Goal: Information Seeking & Learning: Find contact information

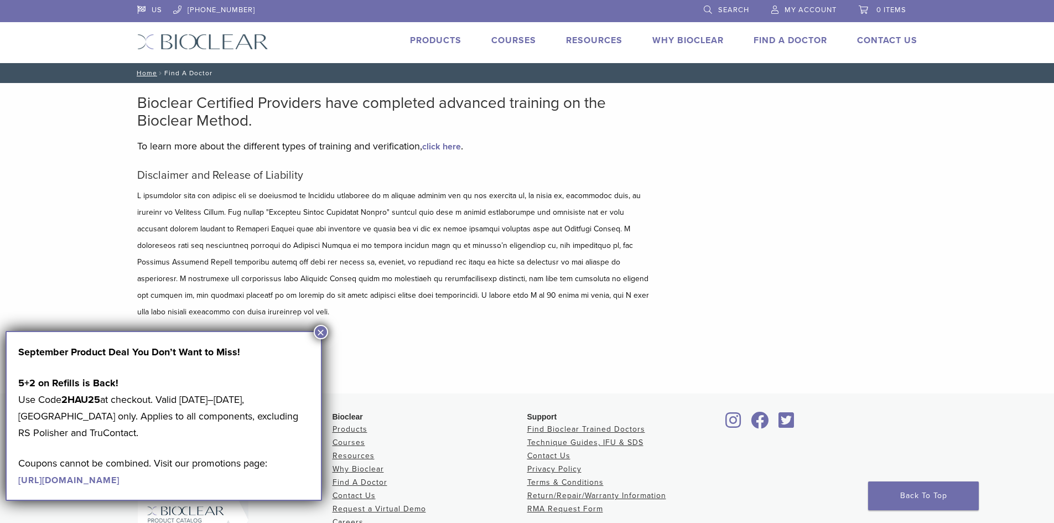
scroll to position [118, 0]
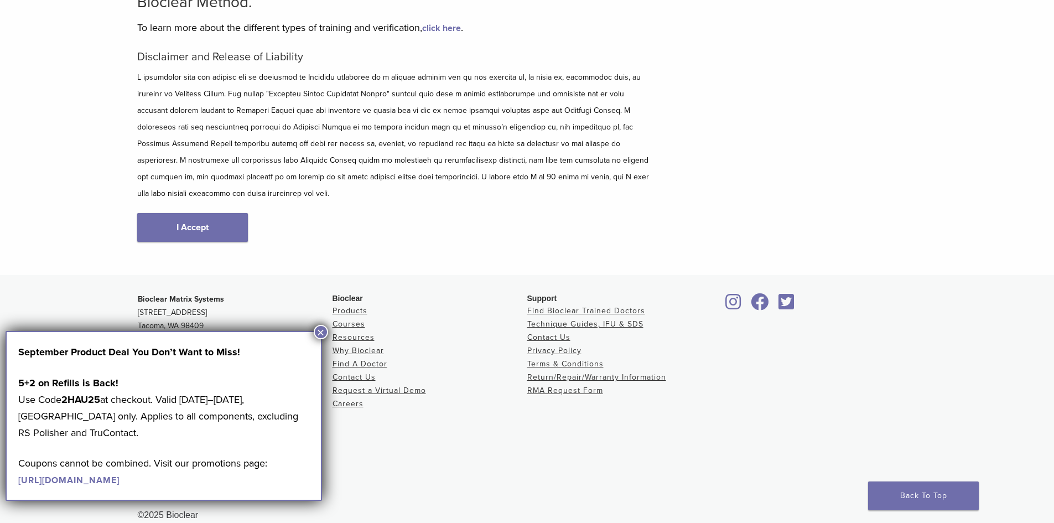
click at [205, 213] on link "I Accept" at bounding box center [192, 227] width 111 height 29
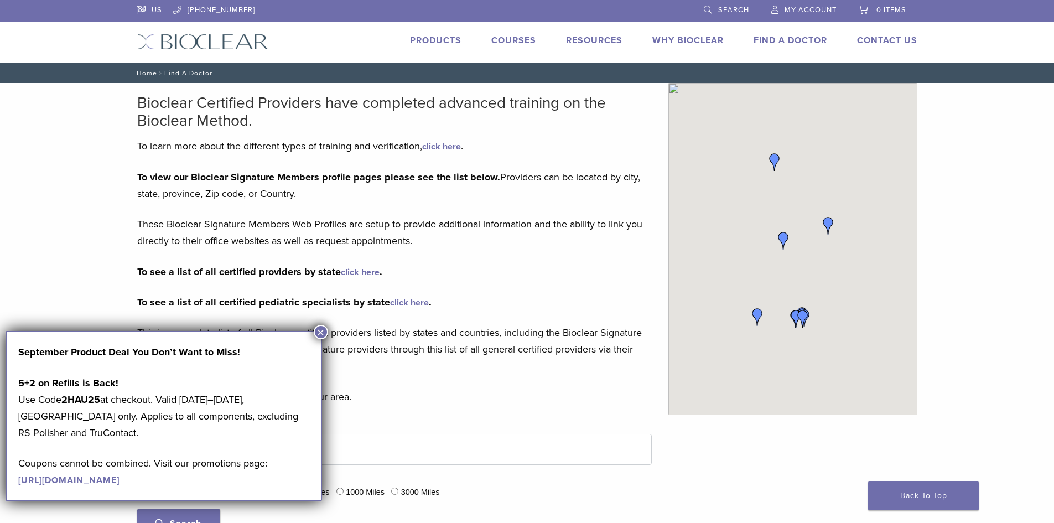
click at [317, 329] on button "×" at bounding box center [321, 332] width 14 height 14
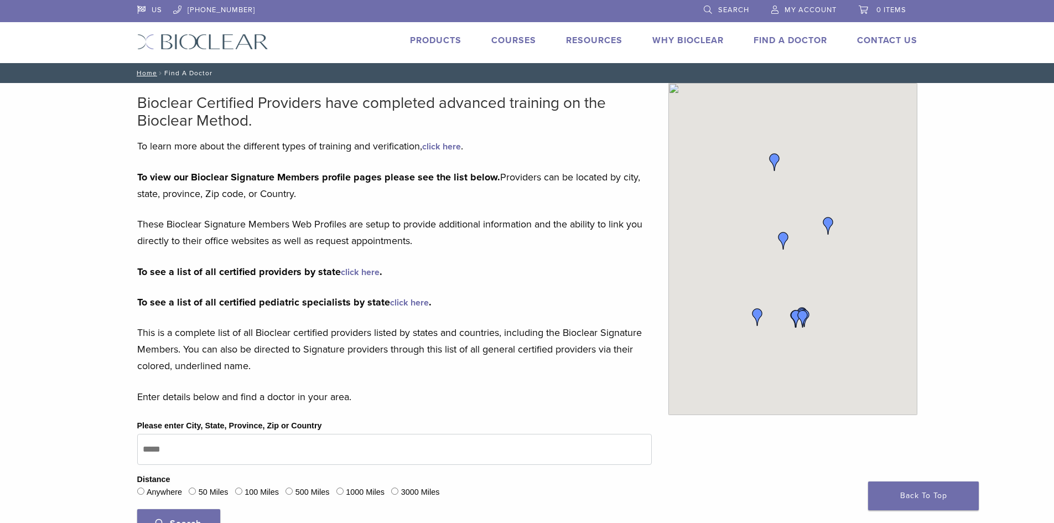
scroll to position [111, 0]
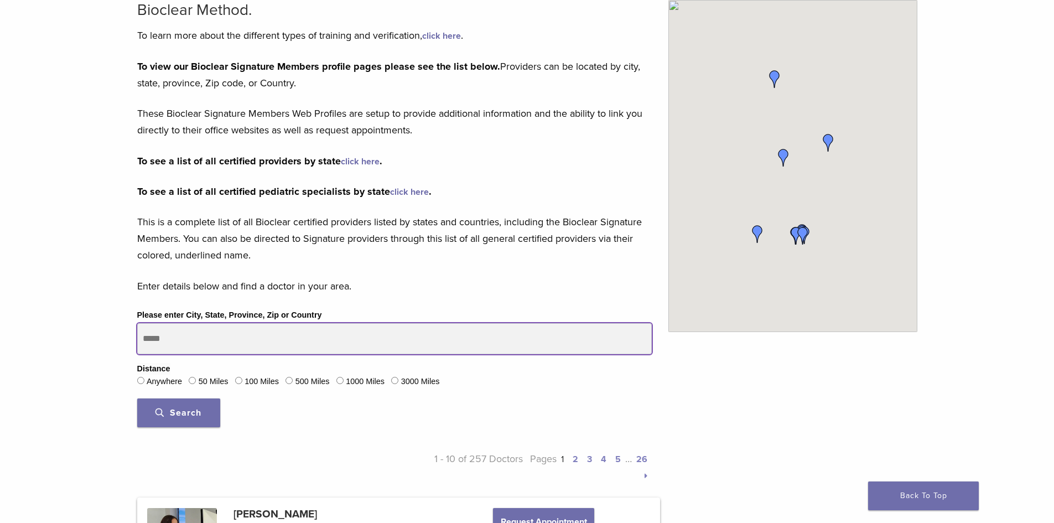
drag, startPoint x: 230, startPoint y: 337, endPoint x: 201, endPoint y: 340, distance: 28.4
click at [201, 340] on input "Please enter City, State, Province, Zip or Country" at bounding box center [394, 338] width 515 height 31
type input "********"
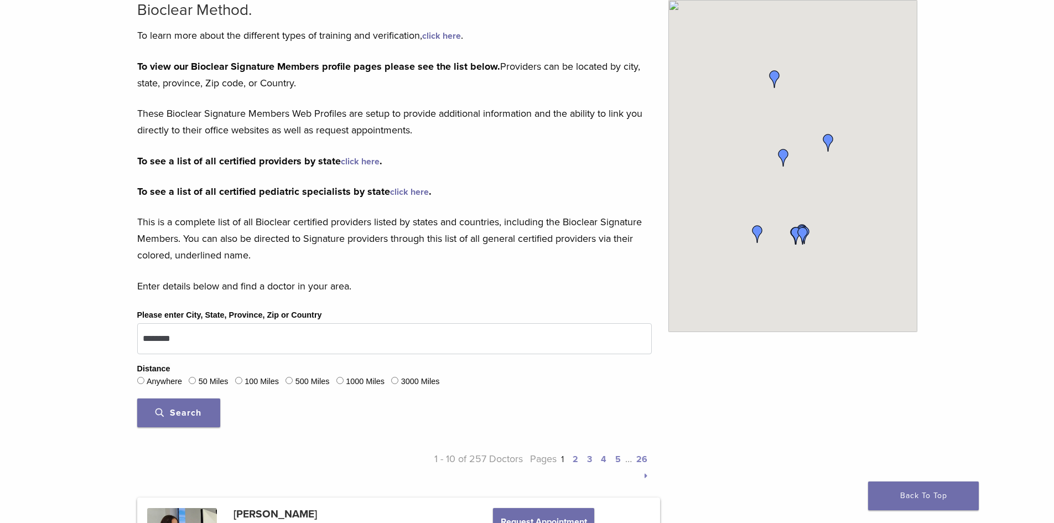
click at [169, 419] on button "Search" at bounding box center [178, 412] width 83 height 29
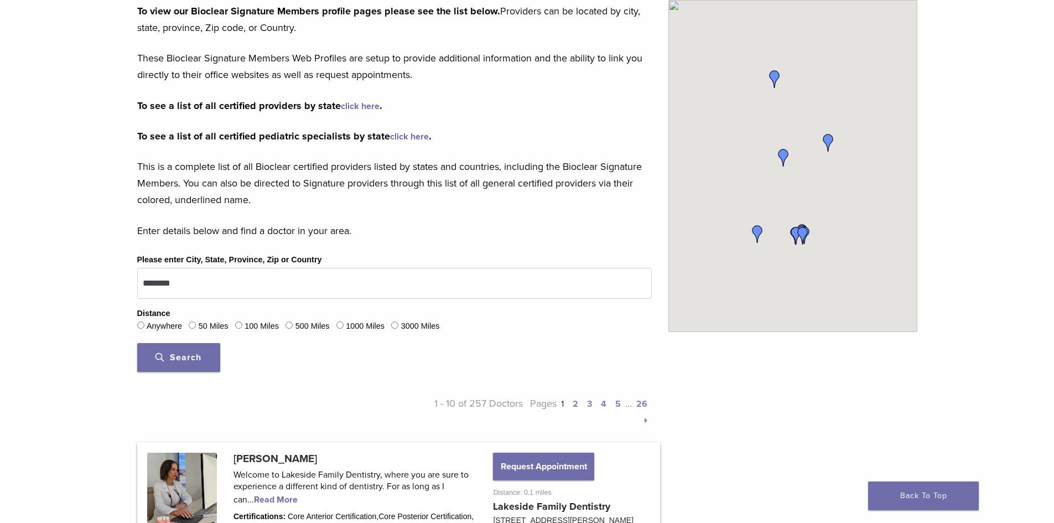
click at [168, 355] on span "Search" at bounding box center [179, 357] width 46 height 11
click at [199, 365] on button "Search" at bounding box center [178, 357] width 83 height 29
click at [198, 365] on button "Search" at bounding box center [178, 357] width 83 height 29
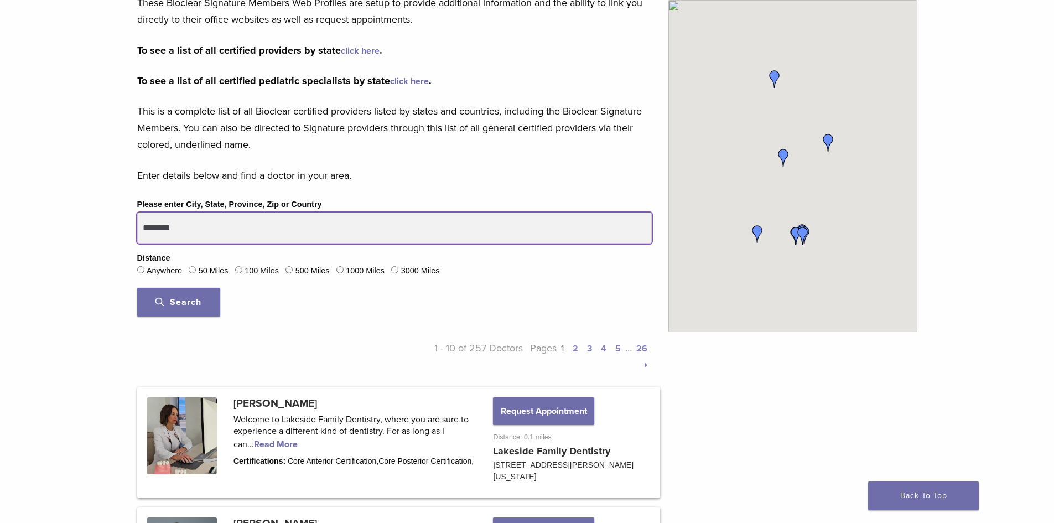
click at [235, 235] on input "********" at bounding box center [394, 228] width 515 height 31
click at [137, 288] on button "Search" at bounding box center [178, 302] width 83 height 29
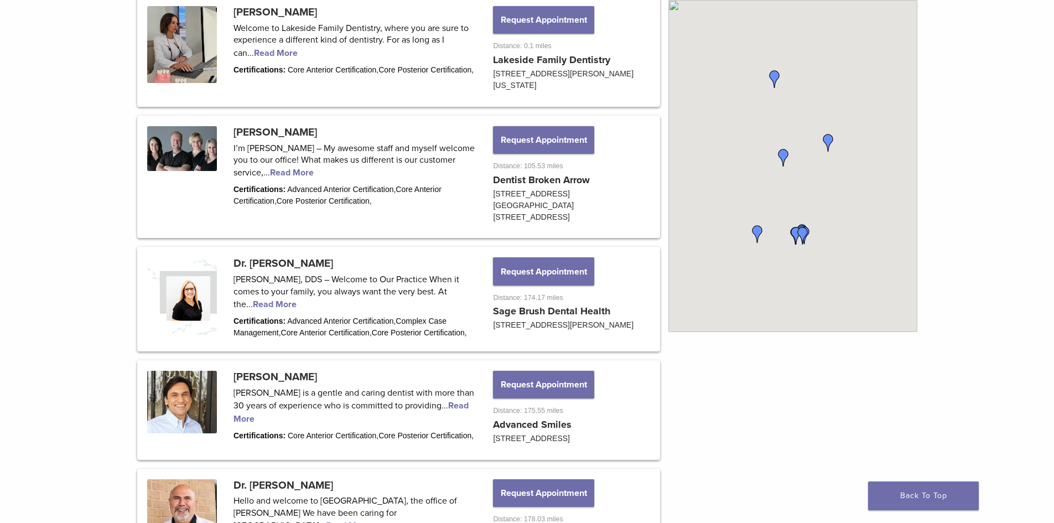
scroll to position [443, 0]
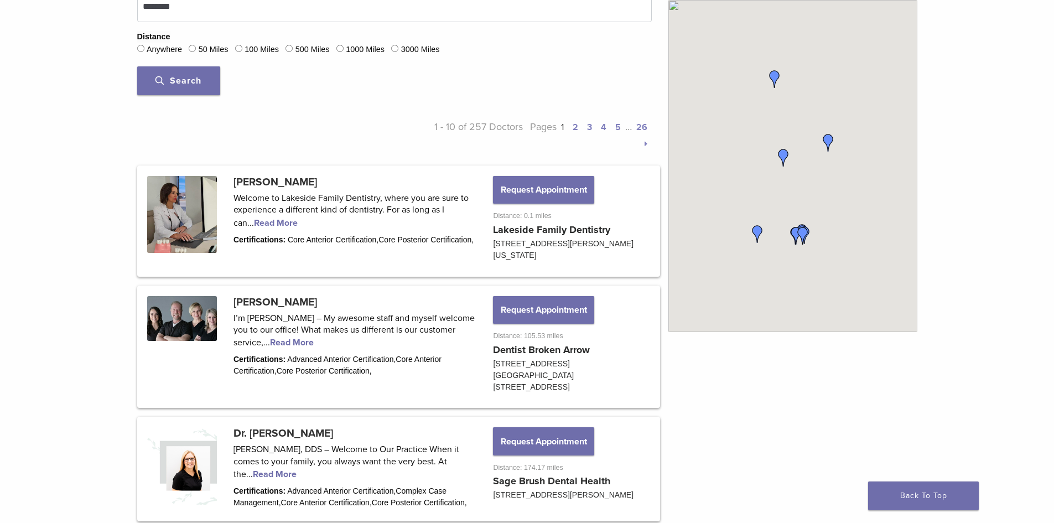
click at [576, 127] on link "2" at bounding box center [576, 127] width 6 height 11
